Goal: Task Accomplishment & Management: Use online tool/utility

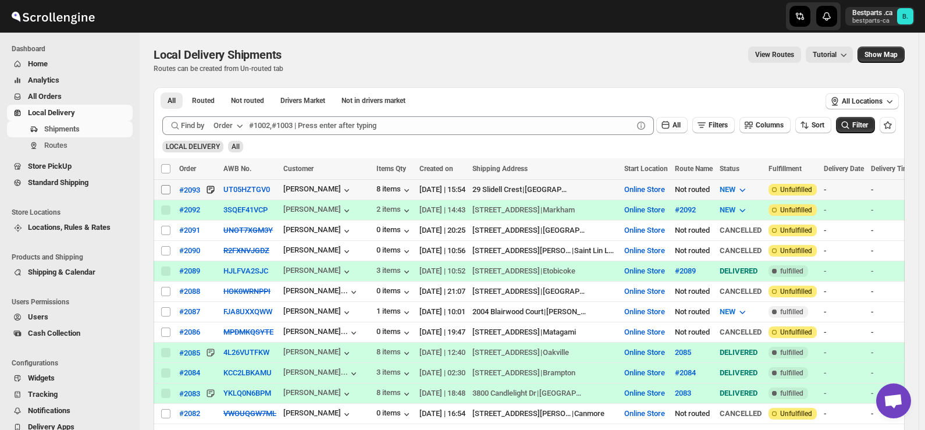
click at [167, 188] on input "Select shipment" at bounding box center [165, 189] width 9 height 9
checkbox input "true"
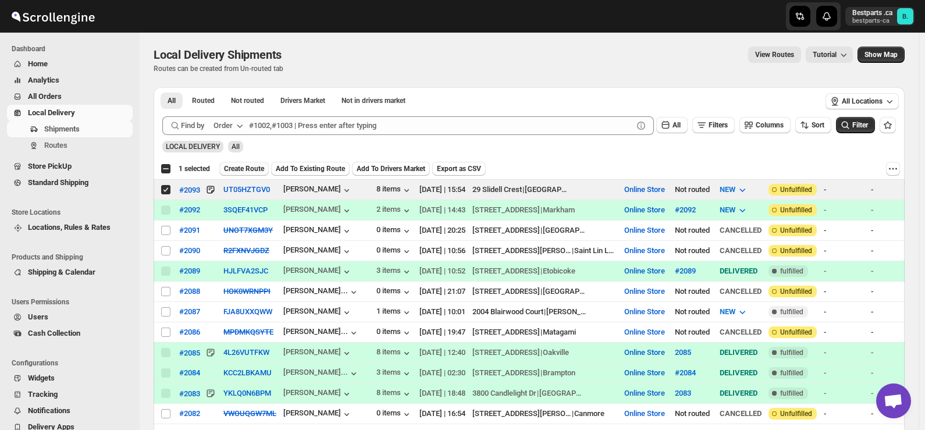
click at [232, 168] on span "Create Route" at bounding box center [244, 168] width 40 height 9
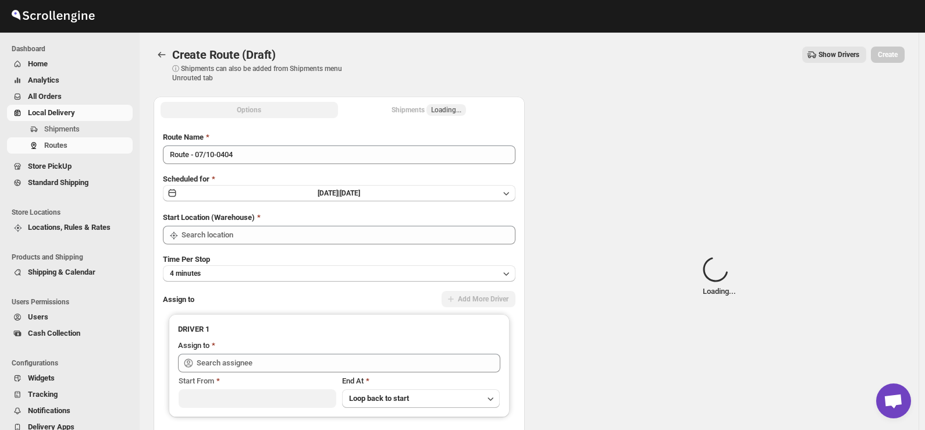
type input "Online Store"
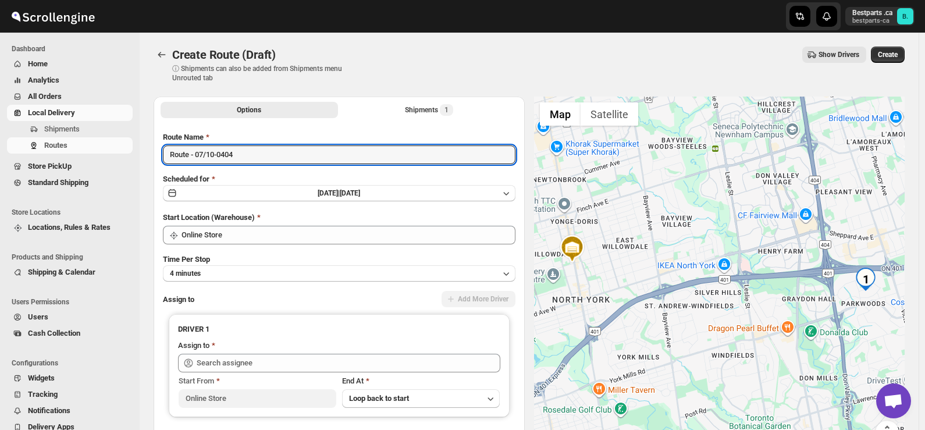
drag, startPoint x: 241, startPoint y: 158, endPoint x: 154, endPoint y: 148, distance: 87.3
click at [154, 148] on div "Route Name Route - 07/10-0404 Scheduled for [DATE] | [DATE] Start Location (War…" at bounding box center [339, 288] width 371 height 333
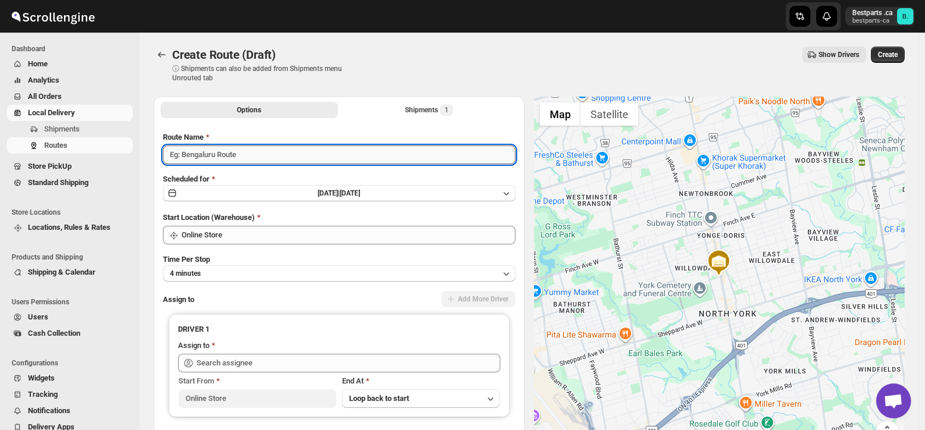
paste input "#2093"
type input "#2093"
click at [331, 197] on span "[DATE] |" at bounding box center [329, 193] width 22 height 8
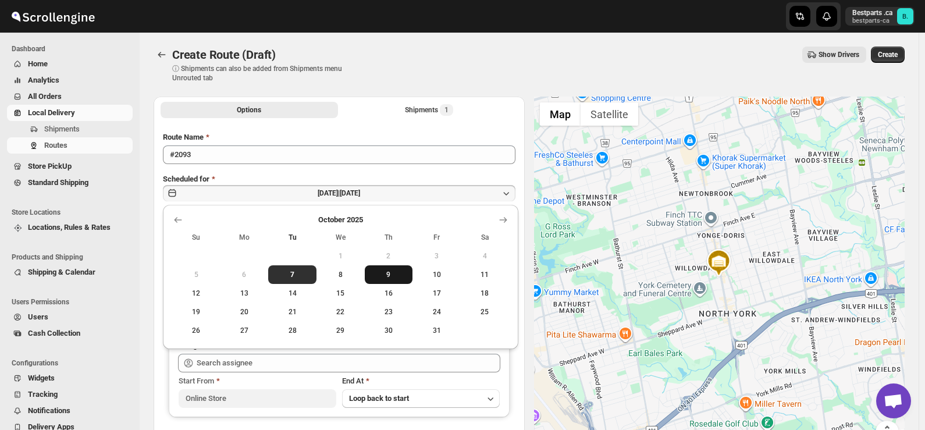
click at [383, 275] on span "9" at bounding box center [389, 274] width 39 height 9
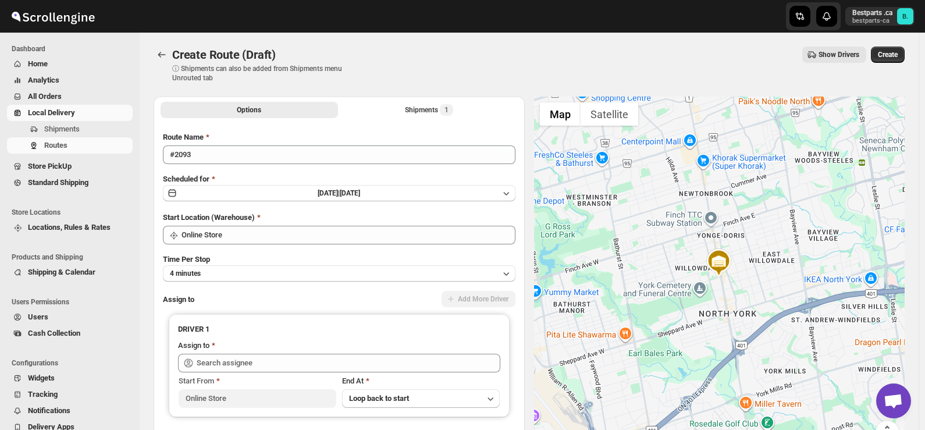
scroll to position [58, 0]
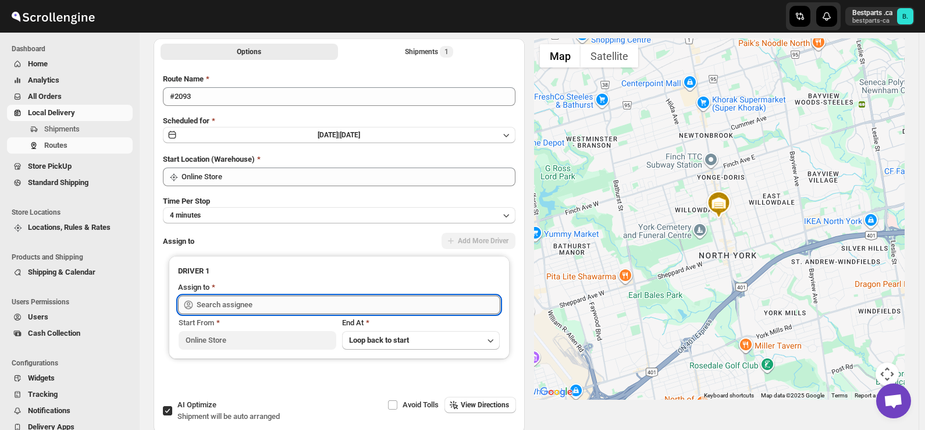
click at [225, 298] on input "text" at bounding box center [349, 305] width 304 height 19
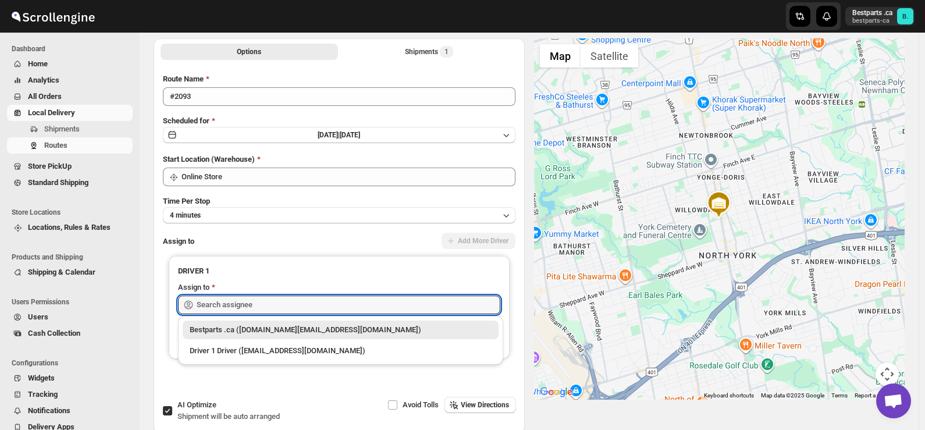
click at [229, 331] on div "Bestparts .ca ([DOMAIN_NAME][EMAIL_ADDRESS][DOMAIN_NAME])" at bounding box center [341, 330] width 302 height 12
type input "Bestparts .ca ([DOMAIN_NAME][EMAIL_ADDRESS][DOMAIN_NAME])"
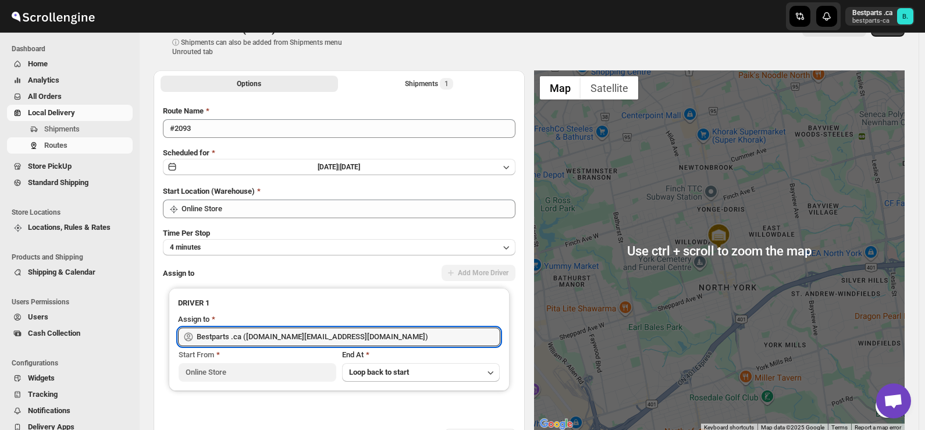
scroll to position [0, 0]
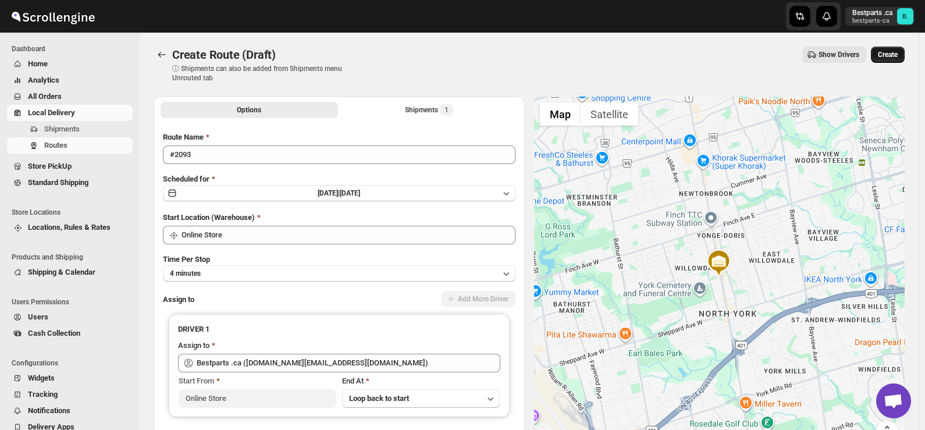
click at [888, 53] on span "Create" at bounding box center [888, 54] width 20 height 9
